Goal: Transaction & Acquisition: Download file/media

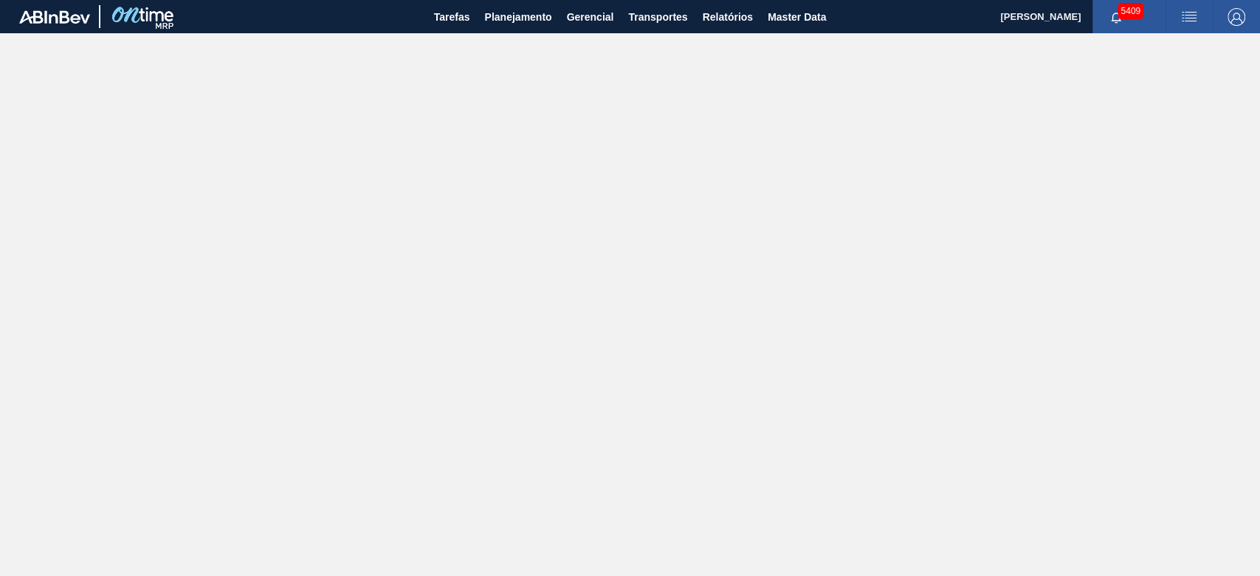
click at [944, 89] on main "Tarefas Planejamento Gerencial Transportes Relatórios Master Data [PERSON_NAME]…" at bounding box center [630, 288] width 1260 height 576
click at [728, 12] on span "Relatórios" at bounding box center [727, 17] width 50 height 18
checkbox input "true"
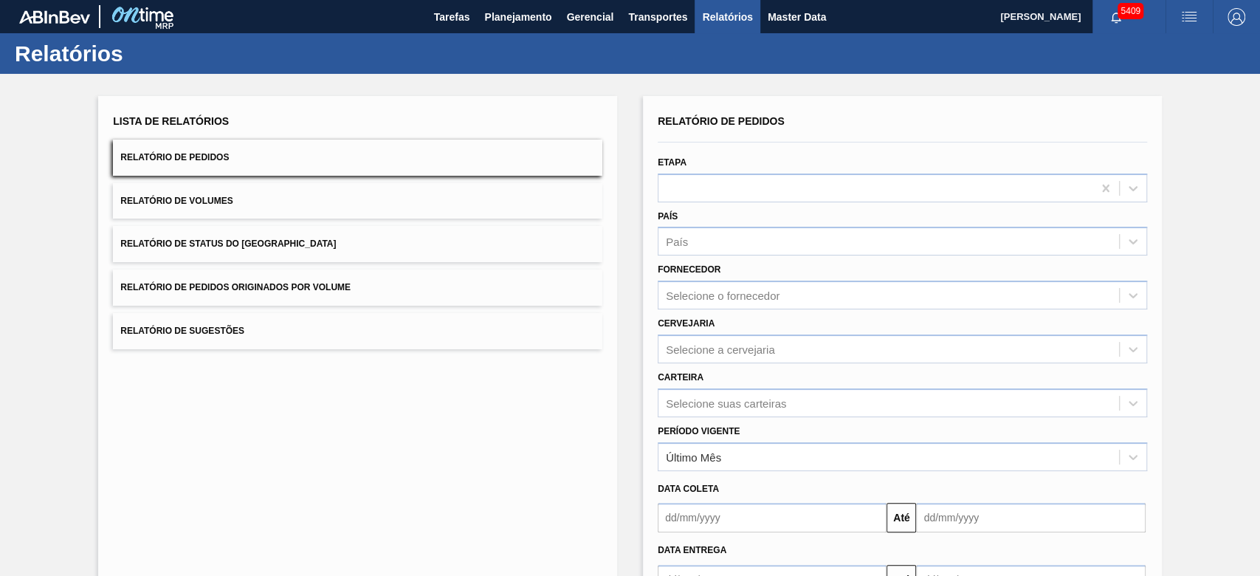
click at [348, 295] on button "Relatório de Pedidos Originados por Volume" at bounding box center [357, 287] width 489 height 36
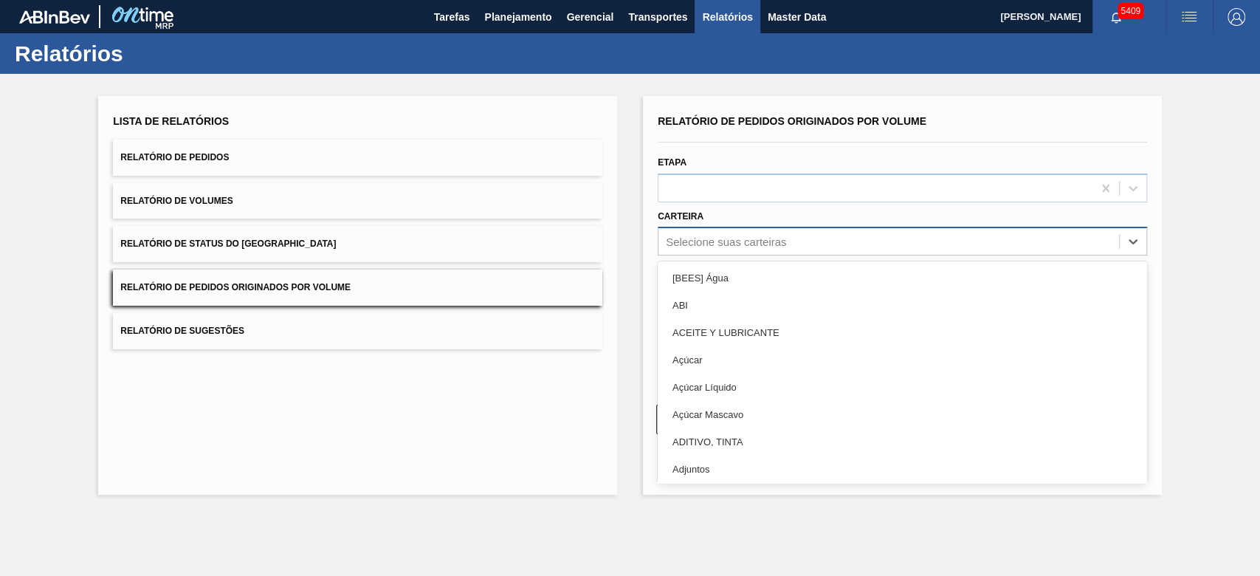
click at [689, 232] on div "Selecione suas carteiras" at bounding box center [888, 241] width 461 height 21
click at [196, 155] on span "Relatório de Pedidos" at bounding box center [174, 157] width 108 height 10
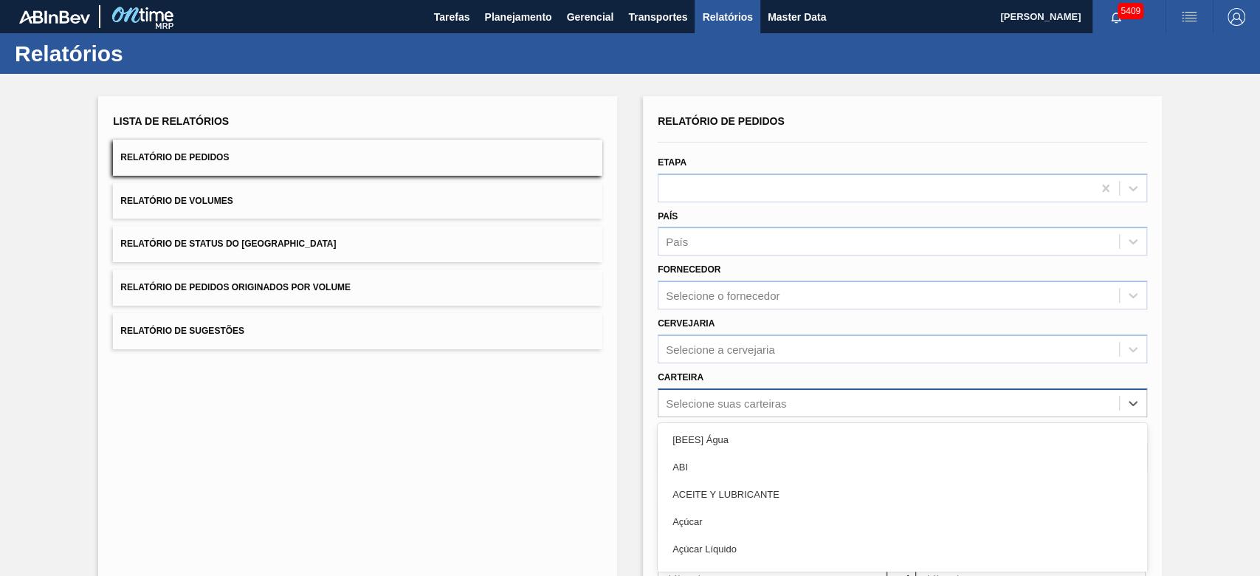
click at [754, 399] on div "option [BEES] Água focused, 1 of 101. 101 results available. Use Up and Down to…" at bounding box center [902, 402] width 489 height 29
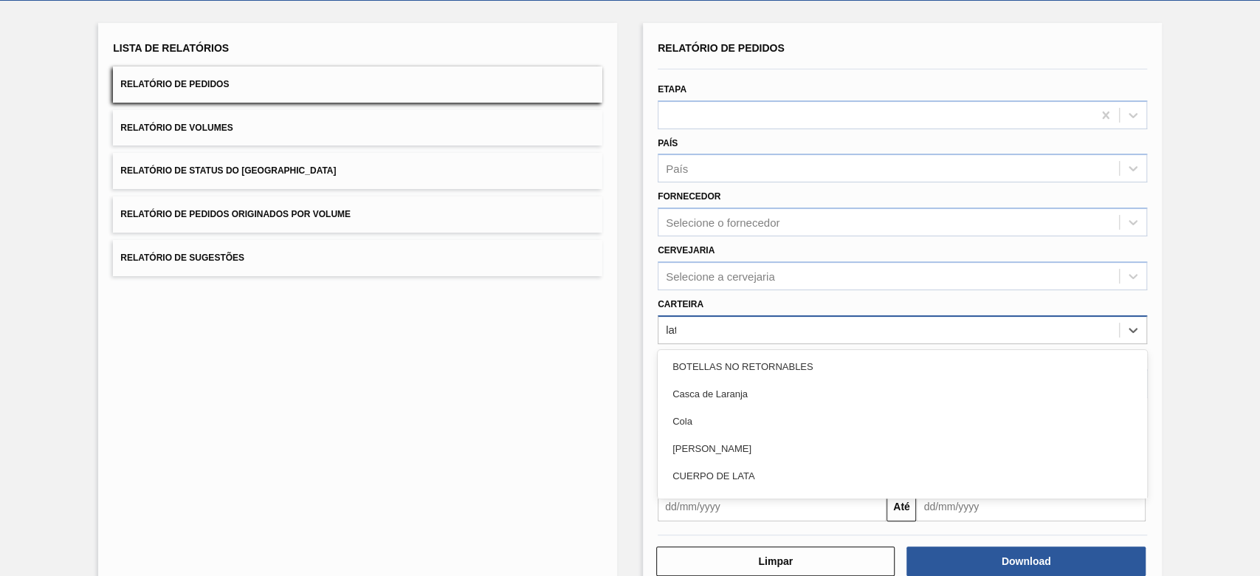
type input "lata"
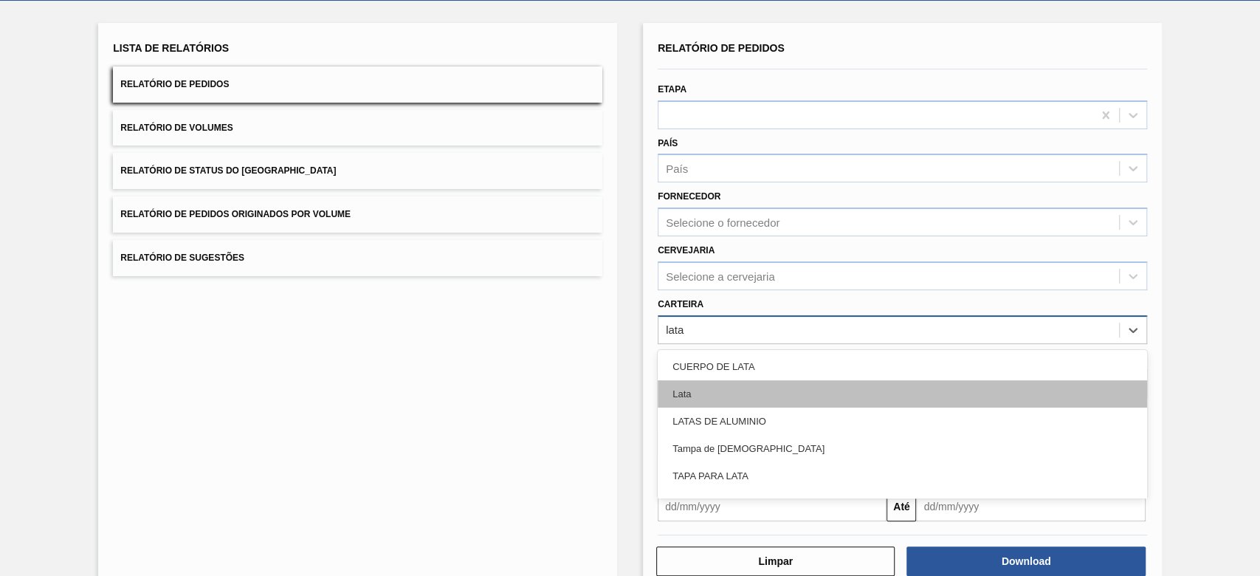
click at [744, 390] on div "Lata" at bounding box center [902, 393] width 489 height 27
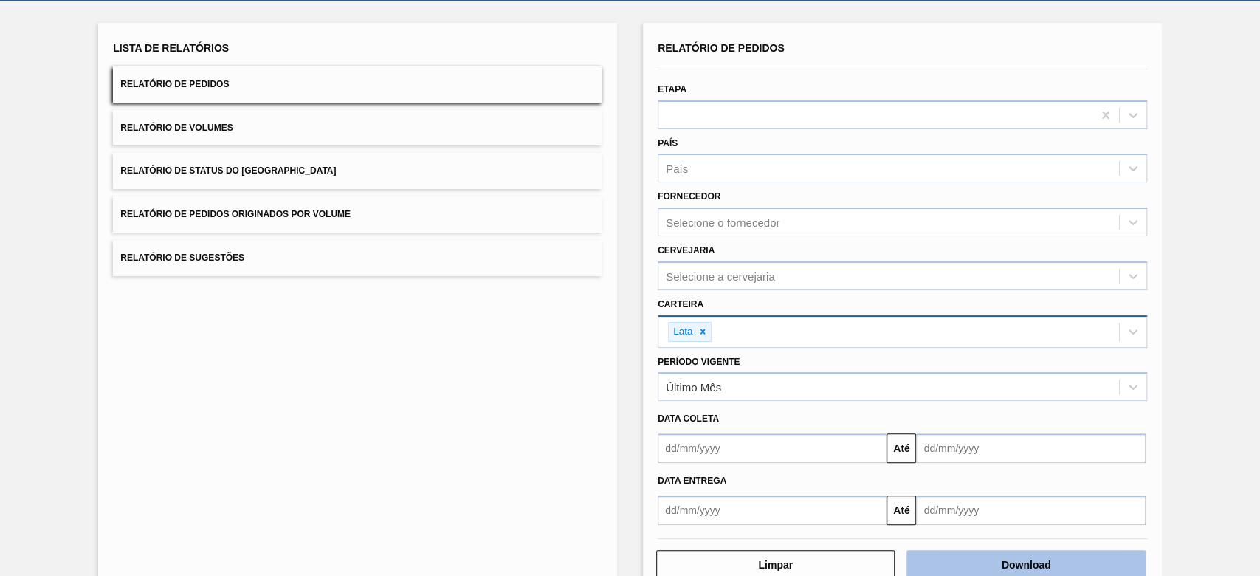
click at [944, 431] on button "Download" at bounding box center [1025, 565] width 238 height 30
